Goal: Task Accomplishment & Management: Complete application form

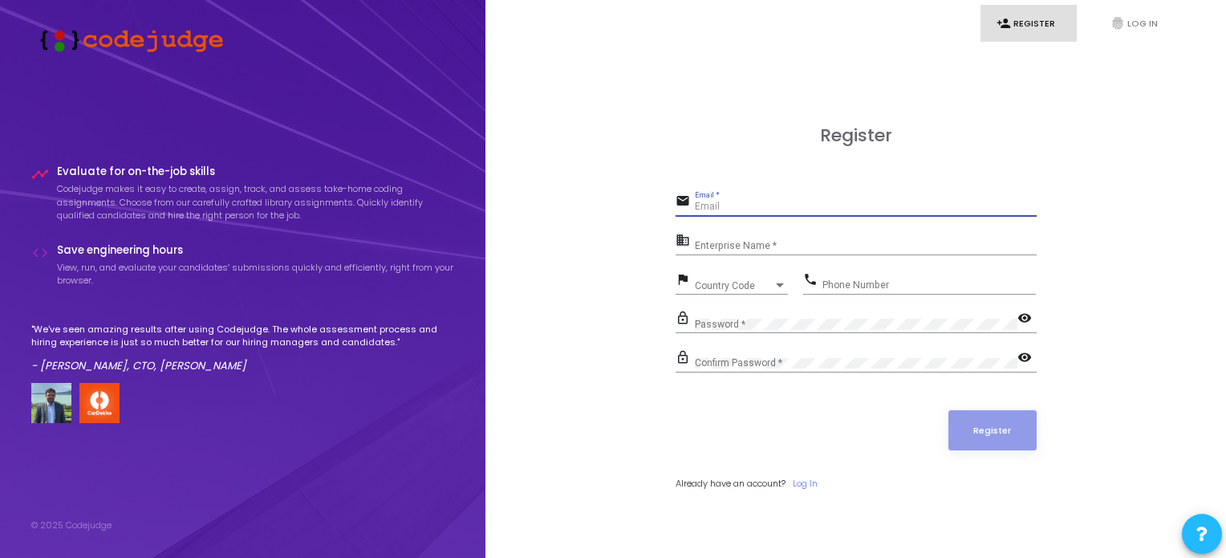
click at [847, 211] on input "Email *" at bounding box center [866, 206] width 342 height 11
type input "[EMAIL_ADDRESS][DOMAIN_NAME]"
click at [800, 250] on input "Enterprise Name *" at bounding box center [866, 246] width 342 height 11
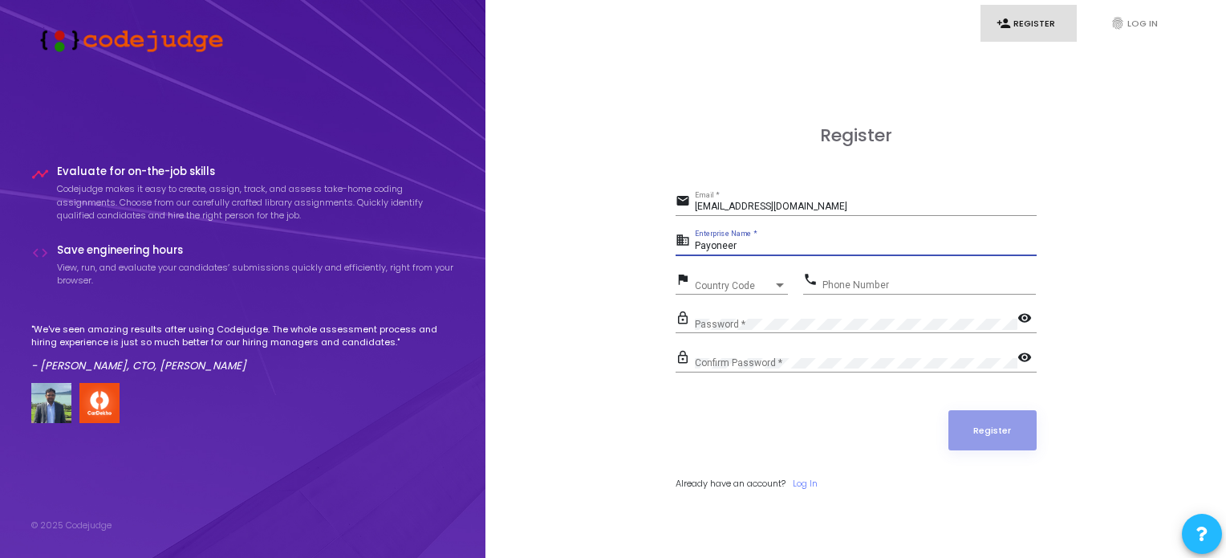
type input "Payoneer"
click at [709, 289] on span "Country Code" at bounding box center [723, 285] width 57 height 10
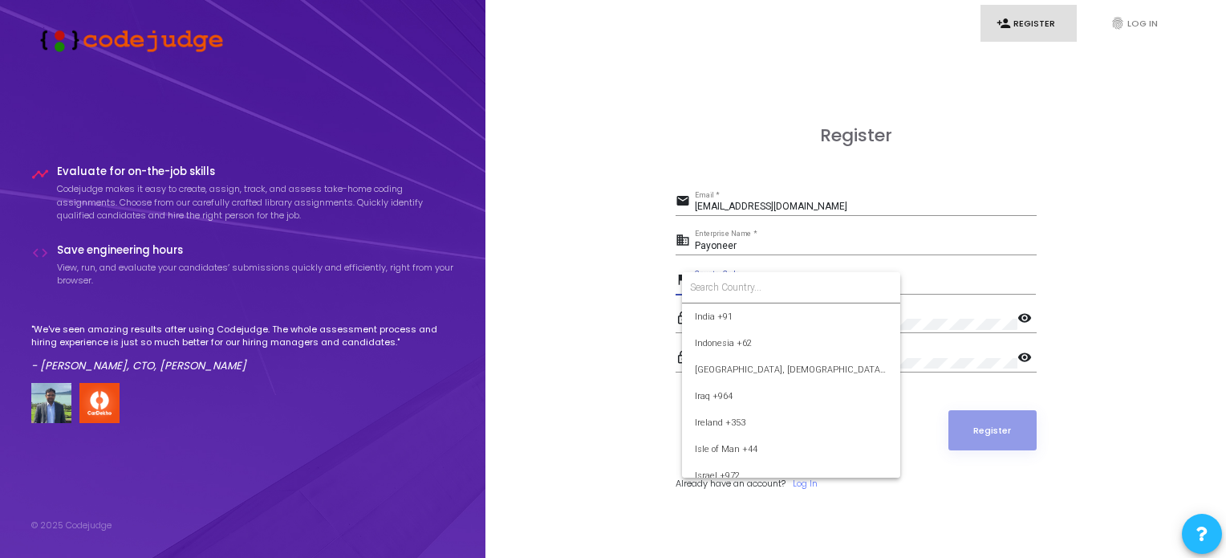
scroll to position [2546, 0]
click at [718, 319] on span "India +91" at bounding box center [791, 313] width 193 height 26
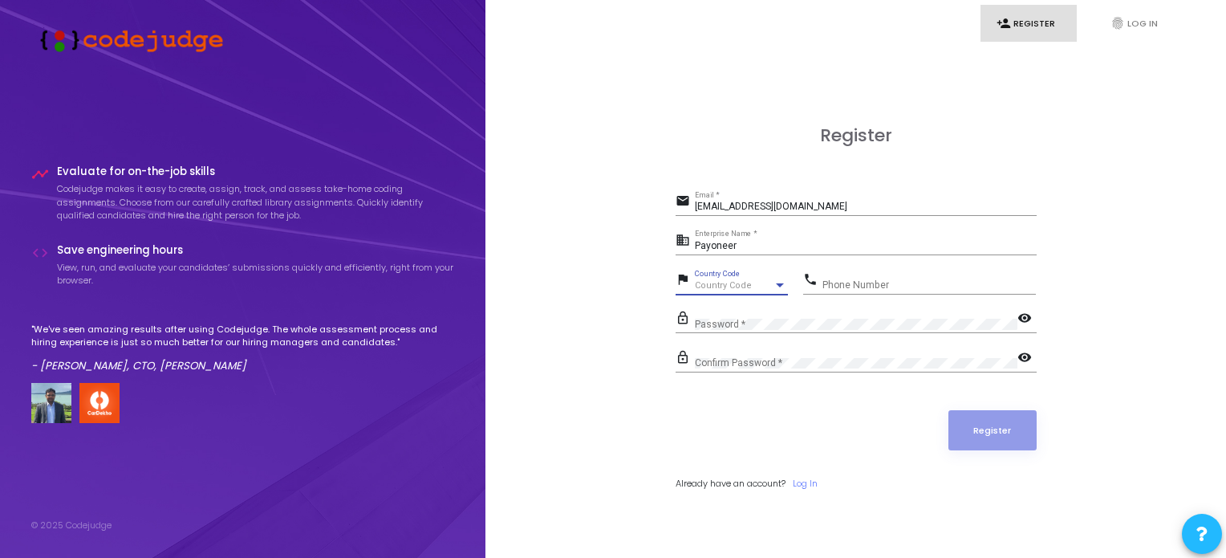
scroll to position [2542, 0]
click at [876, 281] on input "Phone Number" at bounding box center [929, 284] width 213 height 11
type input "8901113968"
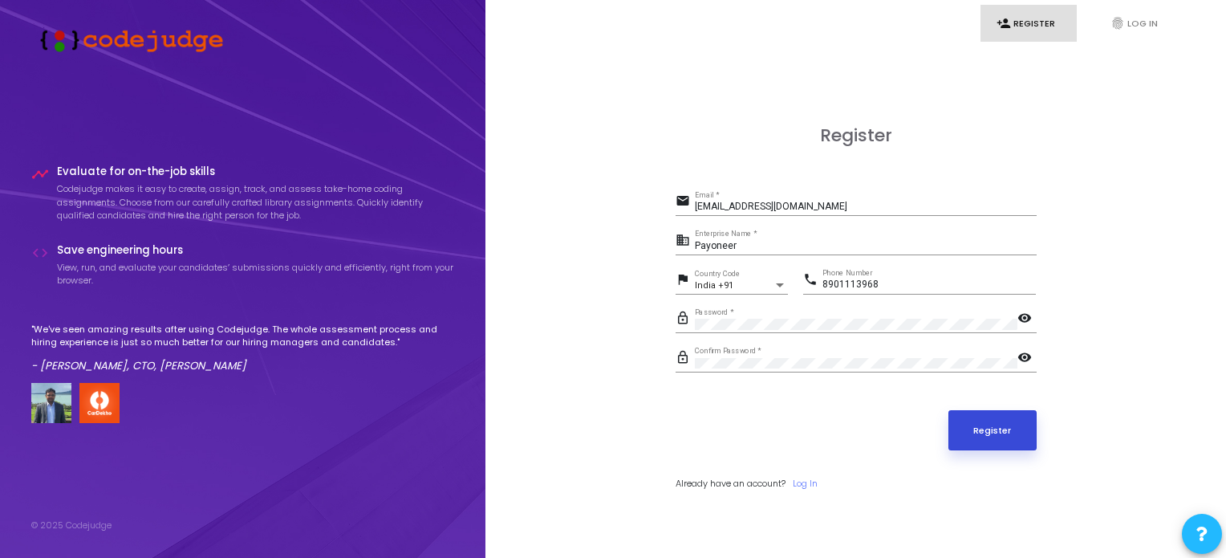
click at [981, 426] on button "Register" at bounding box center [993, 430] width 88 height 40
click at [847, 206] on input "[EMAIL_ADDRESS][DOMAIN_NAME]" at bounding box center [866, 206] width 342 height 11
click at [1005, 429] on button "Register" at bounding box center [993, 430] width 88 height 40
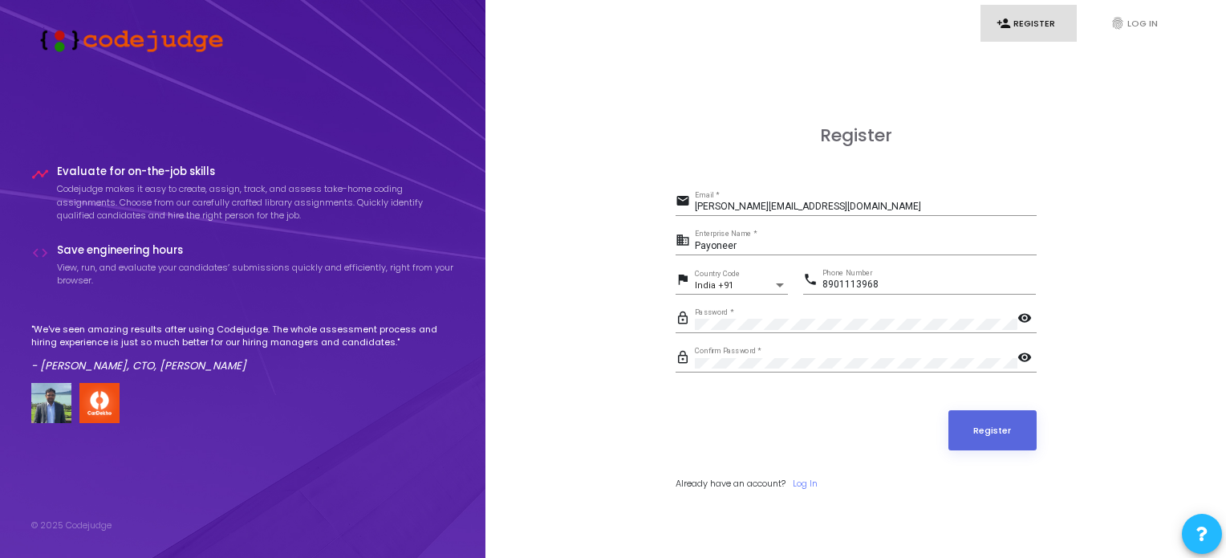
click at [852, 199] on div "[PERSON_NAME][EMAIL_ADDRESS][DOMAIN_NAME] Email *" at bounding box center [866, 203] width 342 height 25
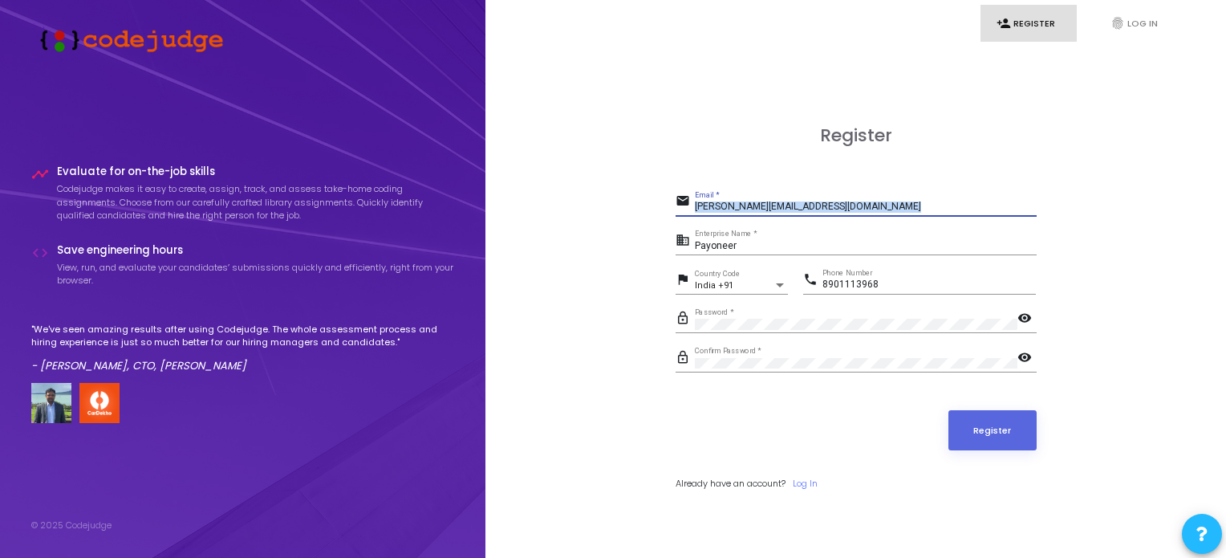
click at [852, 199] on div "[PERSON_NAME][EMAIL_ADDRESS][DOMAIN_NAME] Email *" at bounding box center [866, 203] width 342 height 25
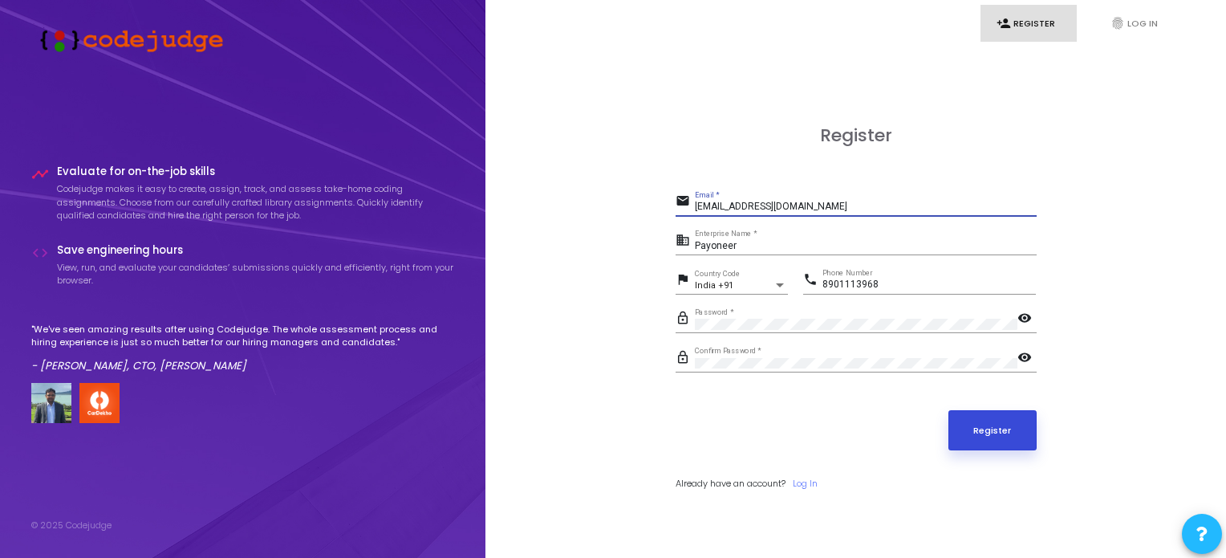
type input "[EMAIL_ADDRESS][DOMAIN_NAME]"
click at [976, 424] on button "Register" at bounding box center [993, 430] width 88 height 40
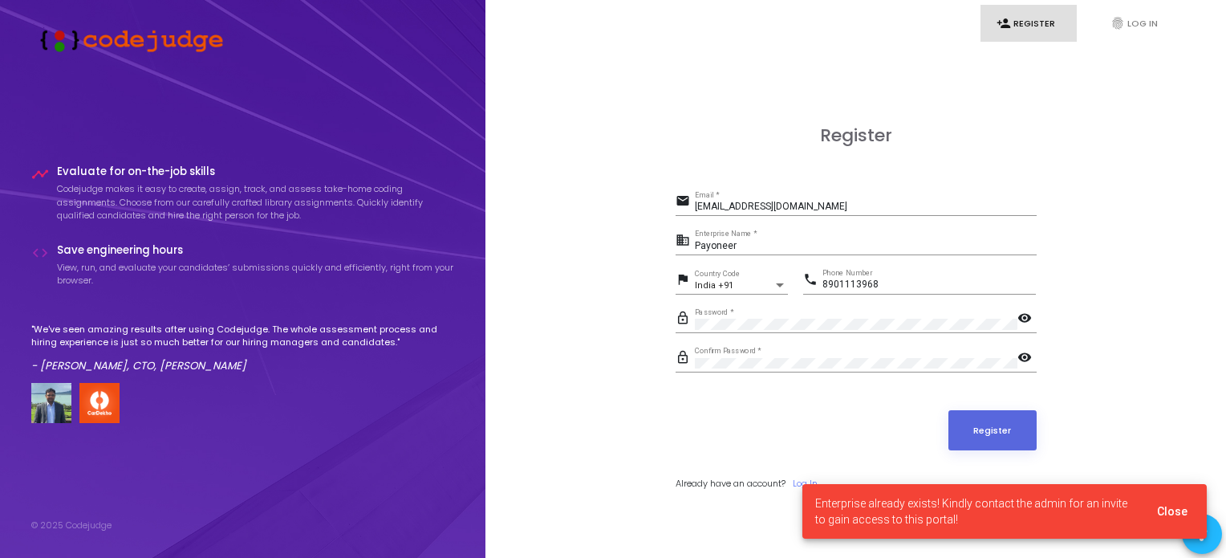
click at [902, 221] on div "email [EMAIL_ADDRESS][DOMAIN_NAME] Email *" at bounding box center [856, 208] width 361 height 37
